Goal: Check status: Verify the current state of an ongoing process or item

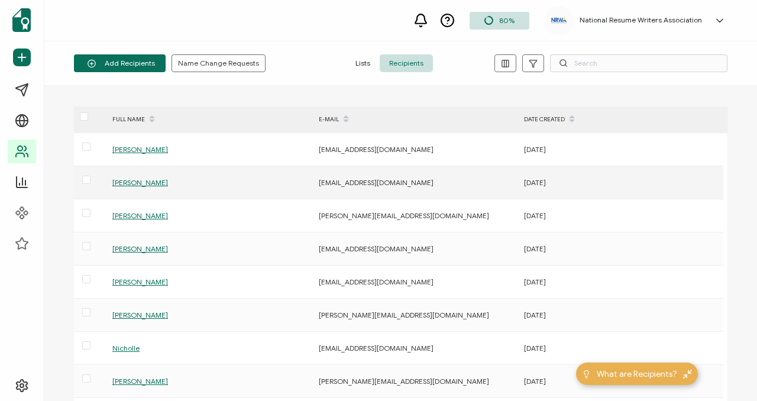
click at [153, 183] on span "[PERSON_NAME]" at bounding box center [140, 182] width 56 height 9
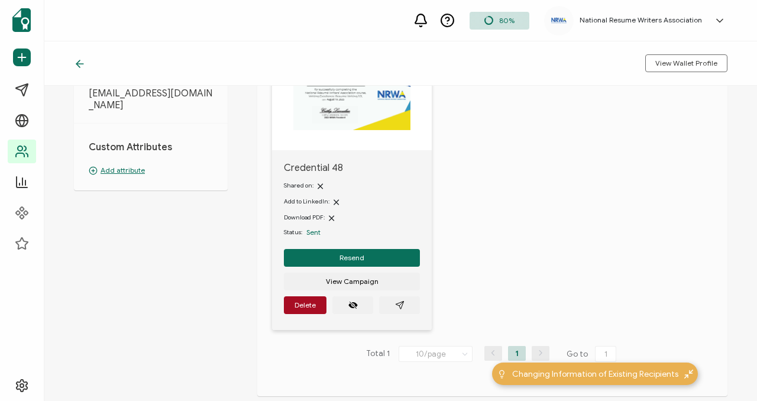
scroll to position [190, 0]
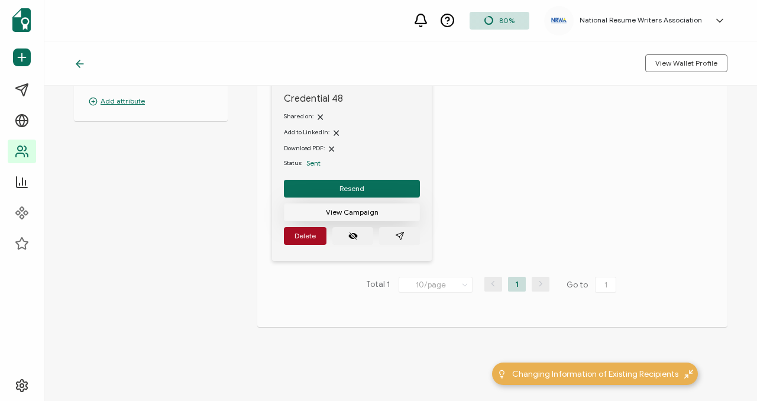
click at [377, 217] on button "View Campaign" at bounding box center [352, 212] width 136 height 18
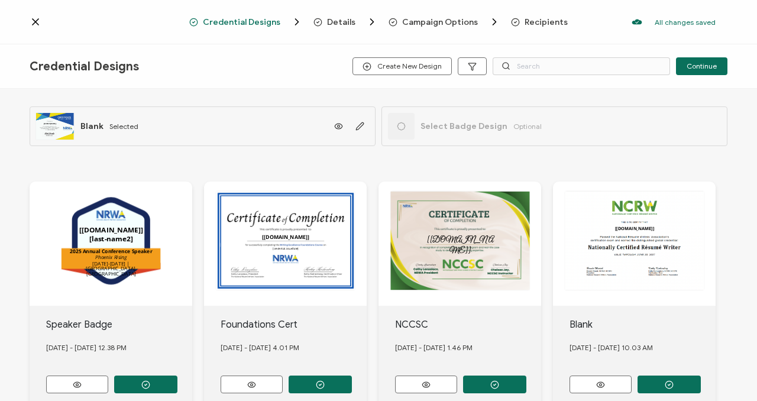
click at [36, 16] on icon at bounding box center [36, 22] width 12 height 12
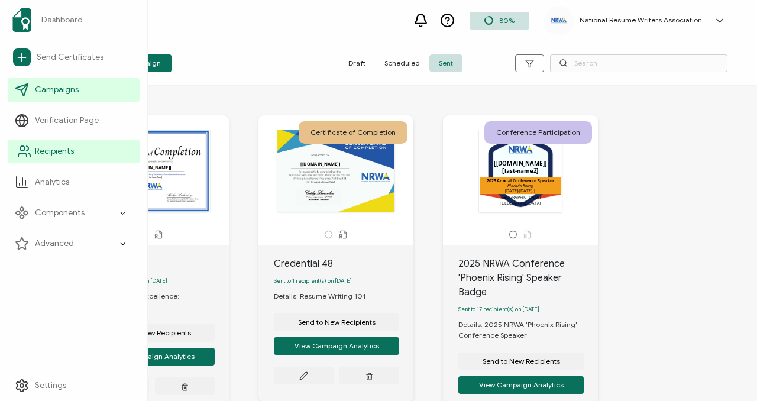
click at [41, 148] on span "Recipients" at bounding box center [54, 151] width 39 height 12
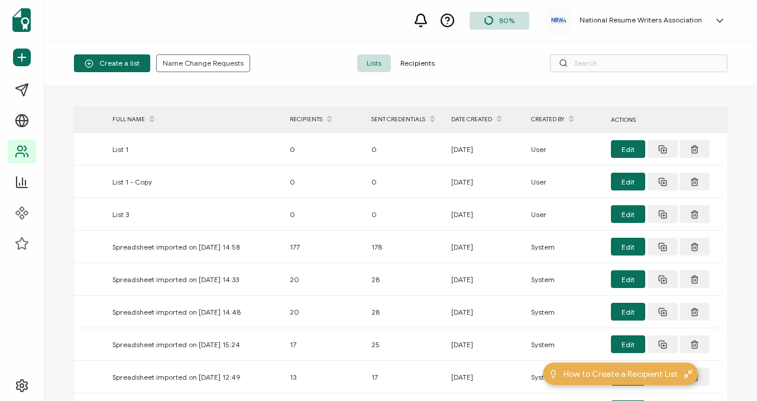
click at [425, 61] on span "Recipients" at bounding box center [417, 63] width 53 height 18
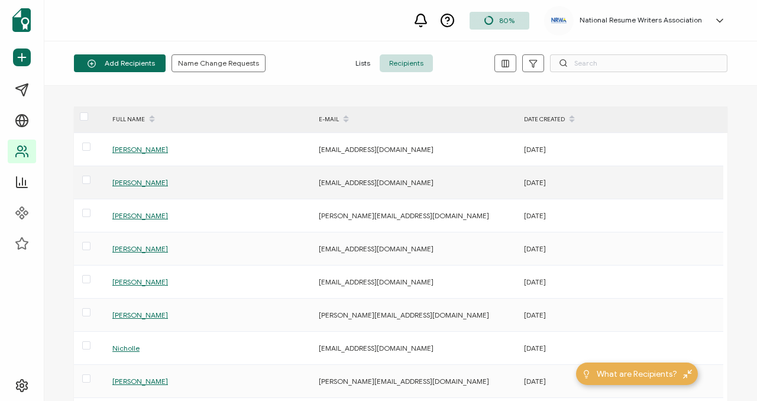
click at [121, 183] on span "[PERSON_NAME]" at bounding box center [140, 182] width 56 height 9
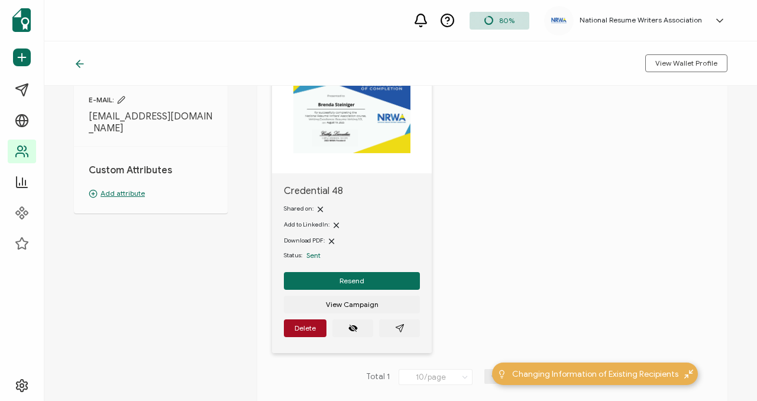
scroll to position [190, 0]
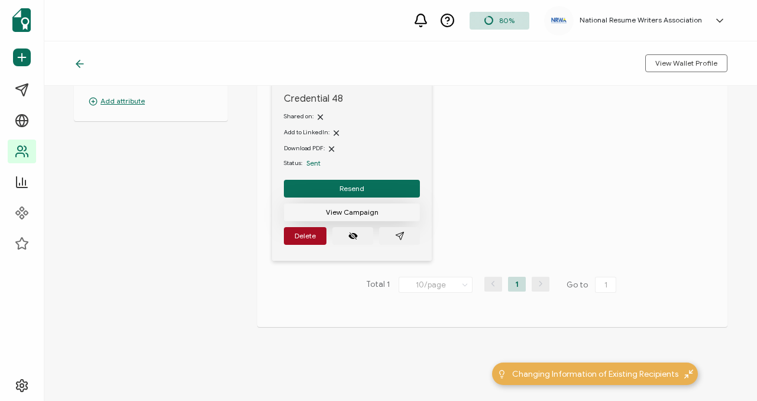
click at [396, 220] on button "View Campaign" at bounding box center [352, 212] width 136 height 18
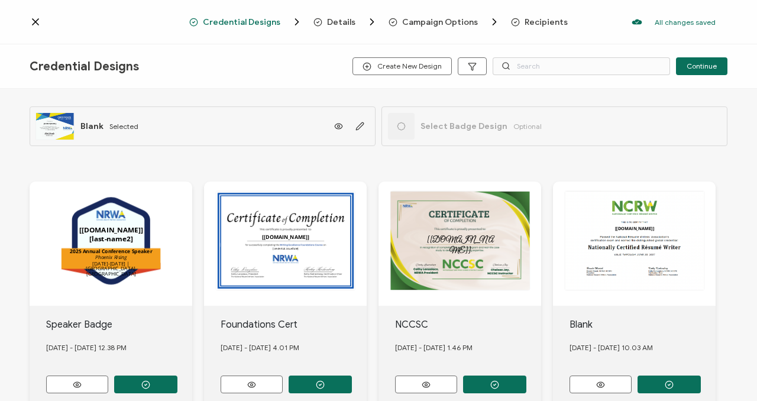
click at [531, 23] on span "Recipients" at bounding box center [545, 22] width 43 height 9
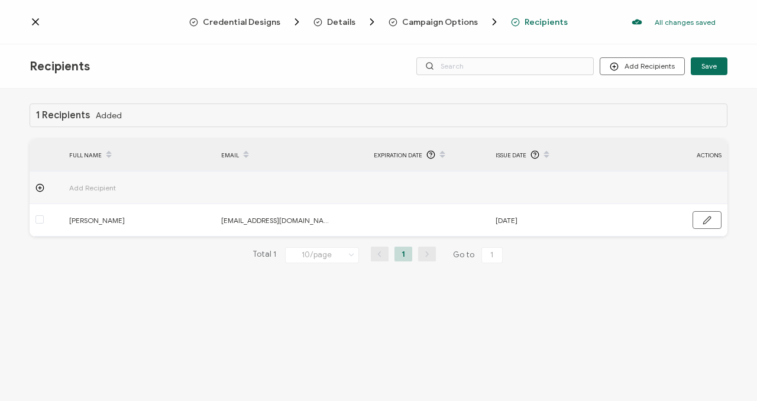
click at [28, 20] on div "Credential Designs Details Campaign Options Recipients All changes saved We sav…" at bounding box center [378, 22] width 757 height 44
click at [27, 20] on div "Credential Designs Details Campaign Options Recipients All changes saved We sav…" at bounding box center [378, 22] width 757 height 44
click at [32, 20] on icon at bounding box center [36, 22] width 12 height 12
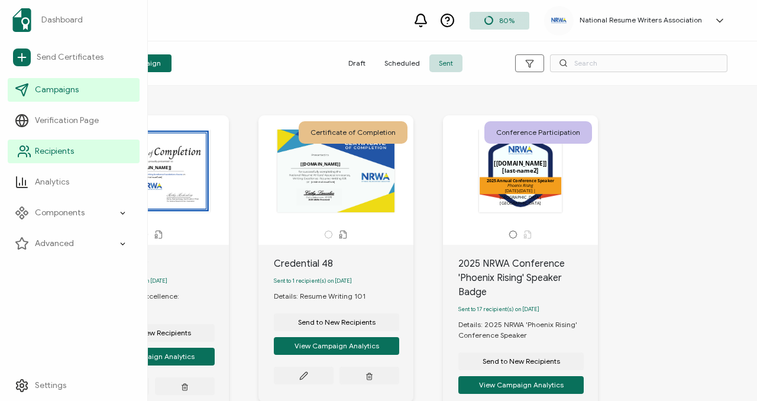
click at [74, 153] on link "Recipients" at bounding box center [74, 152] width 132 height 24
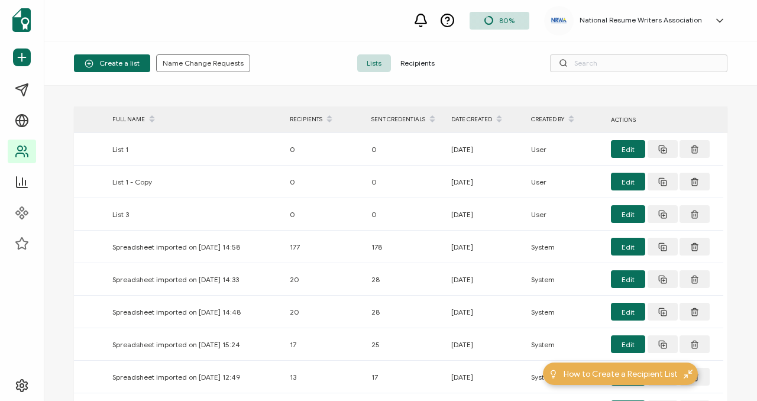
click at [413, 56] on span "Recipients" at bounding box center [417, 63] width 53 height 18
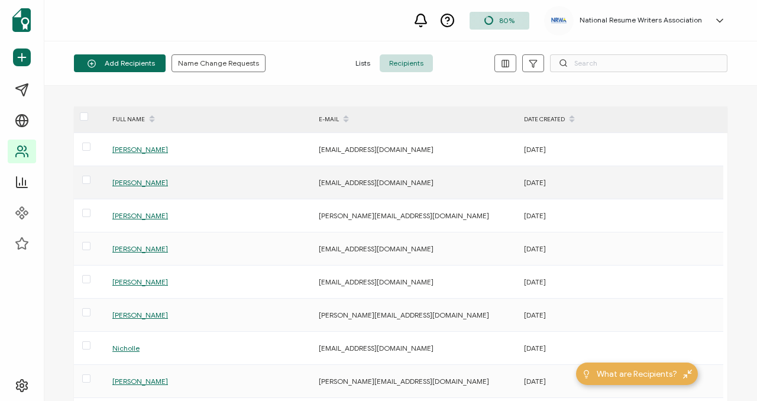
click at [132, 181] on span "[PERSON_NAME]" at bounding box center [140, 182] width 56 height 9
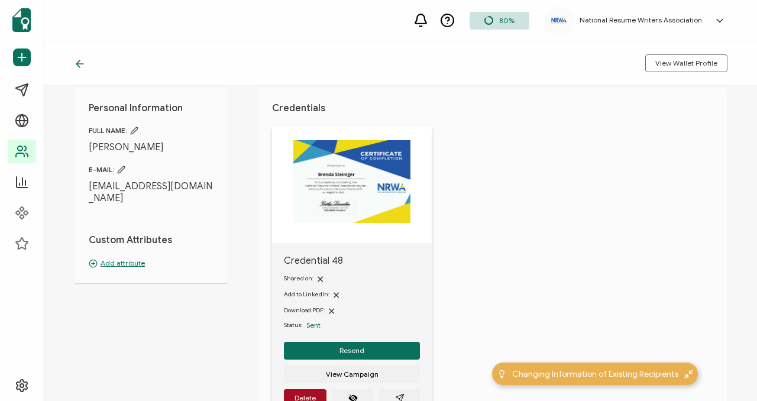
scroll to position [80, 0]
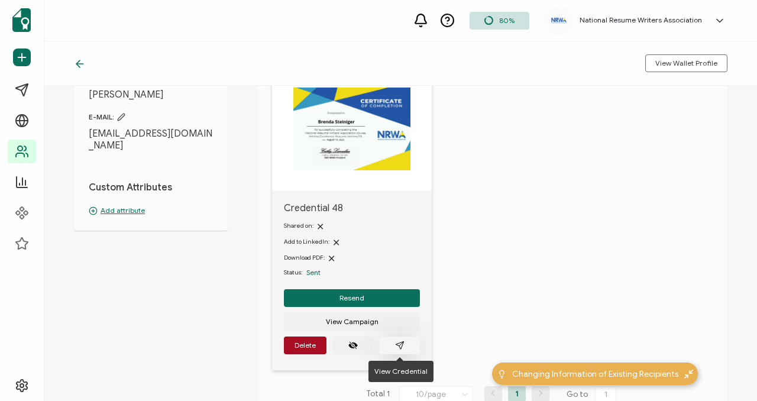
click at [404, 349] on button "button" at bounding box center [399, 345] width 41 height 18
